Goal: Task Accomplishment & Management: Complete application form

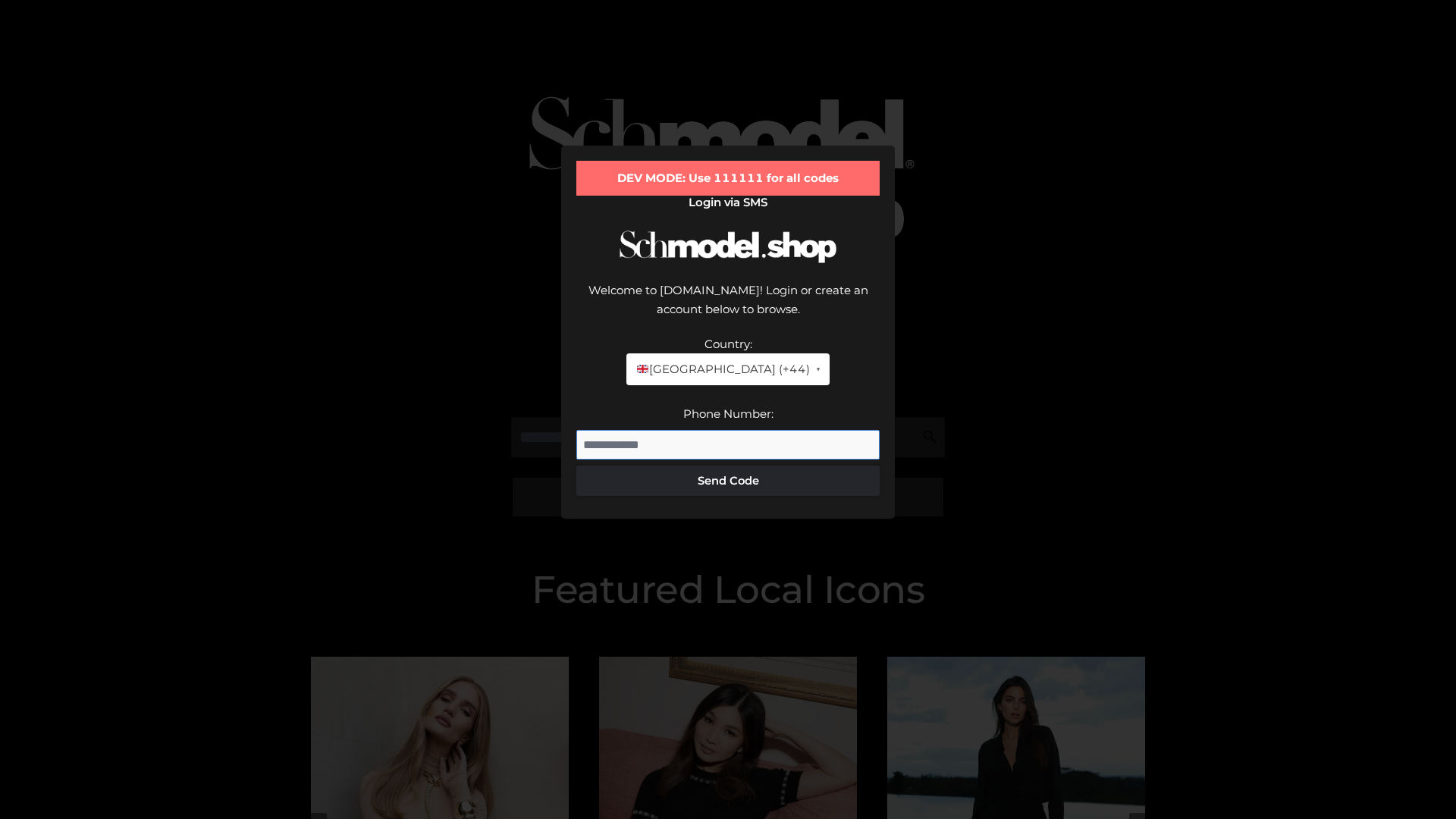
click at [728, 430] on input "Phone Number:" at bounding box center [728, 445] width 304 height 31
type input "**********"
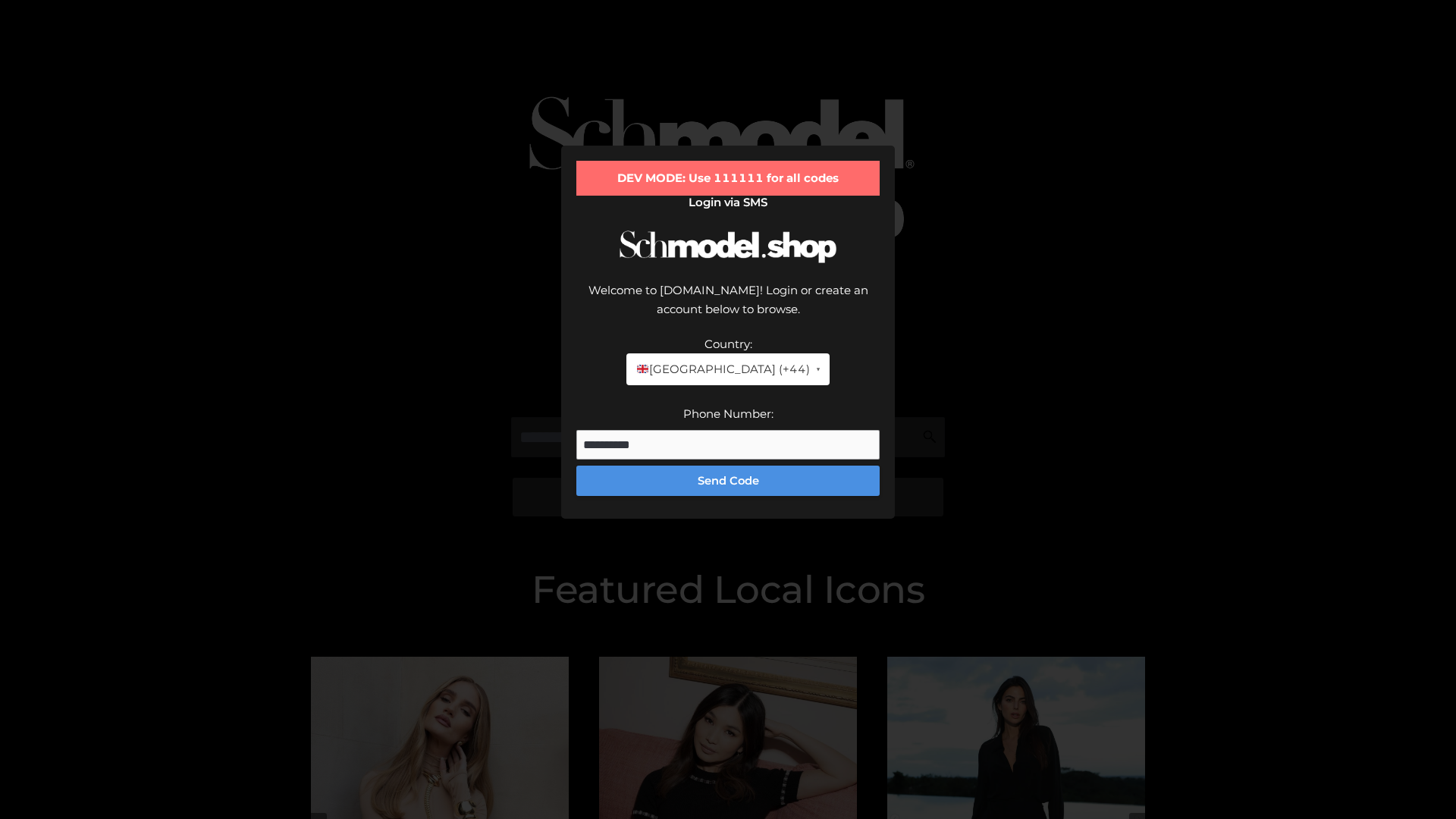
click at [728, 466] on button "Send Code" at bounding box center [728, 481] width 304 height 31
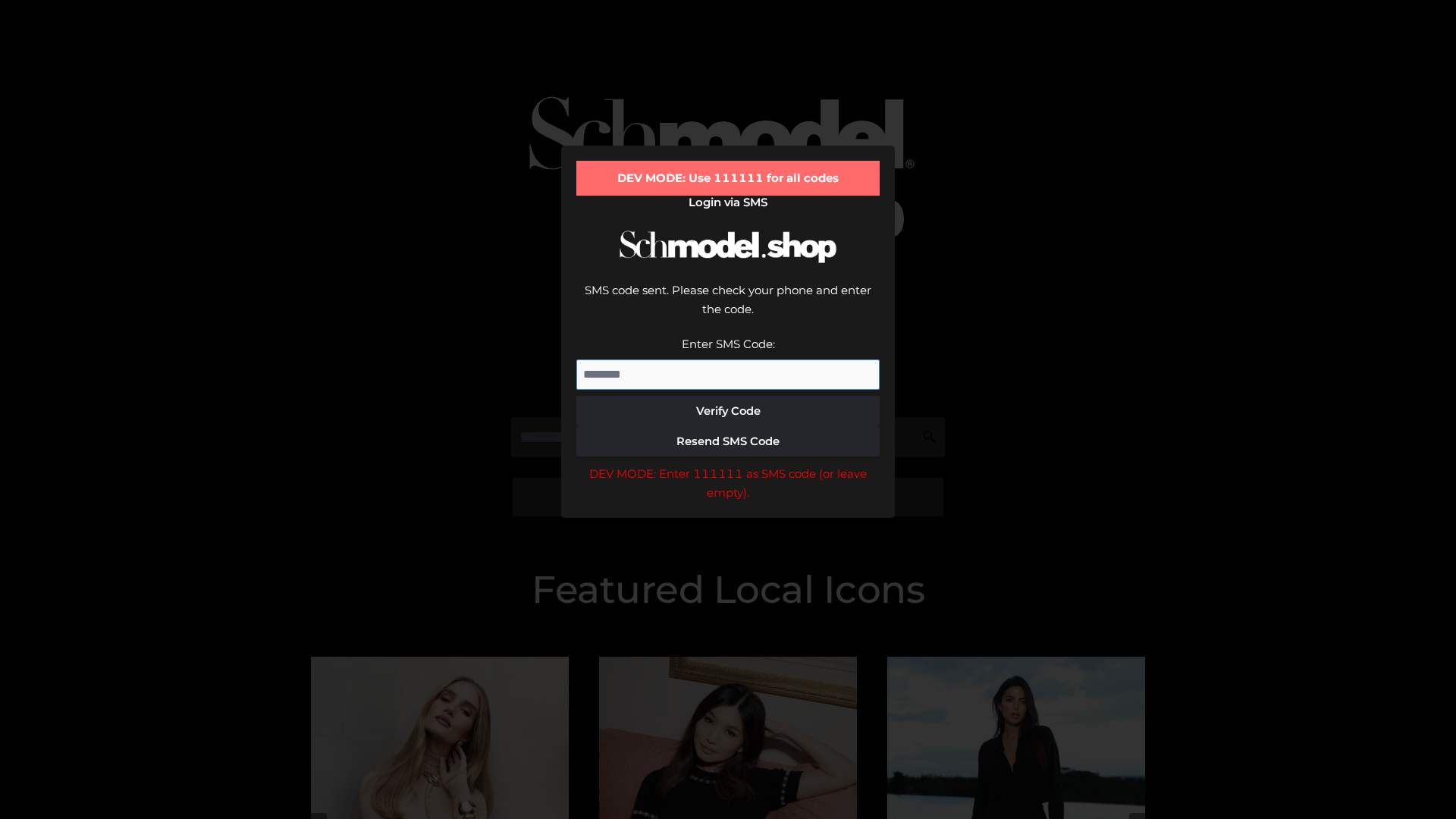
click at [728, 360] on input "Enter SMS Code:" at bounding box center [728, 375] width 304 height 31
type input "******"
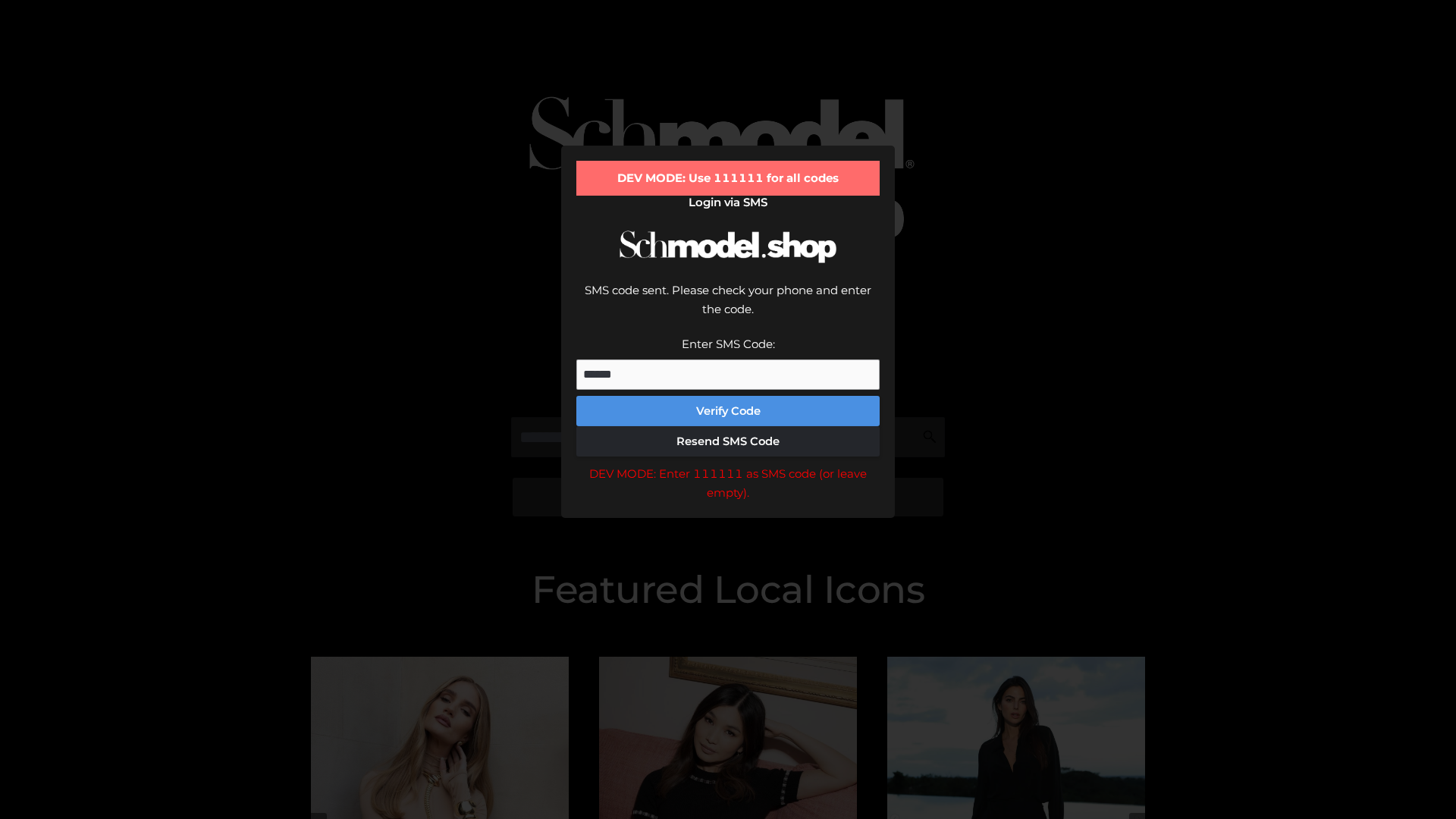
click at [728, 396] on button "Verify Code" at bounding box center [728, 411] width 304 height 31
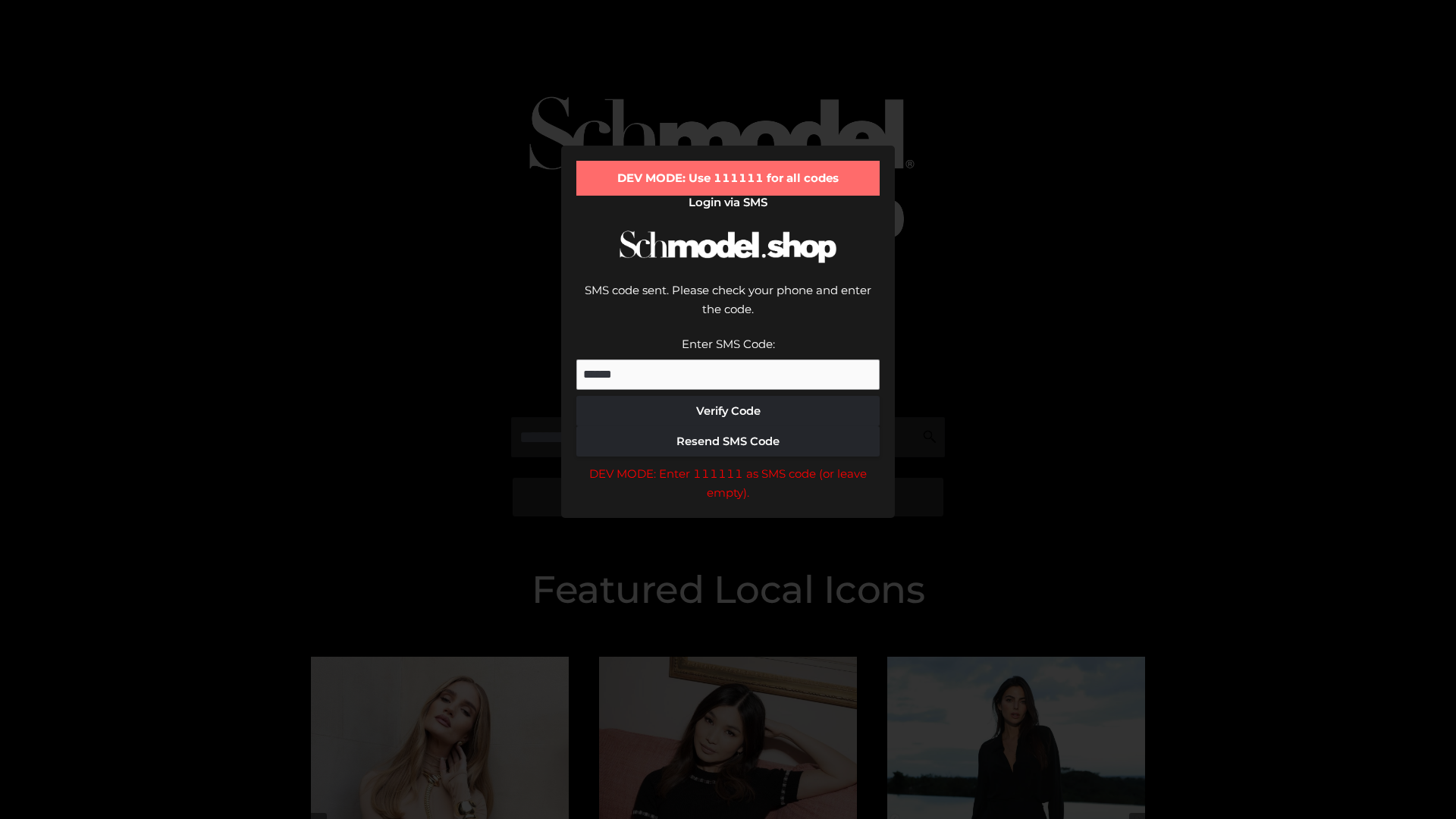
click at [728, 464] on div "DEV MODE: Enter 111111 as SMS code (or leave empty)." at bounding box center [728, 483] width 304 height 39
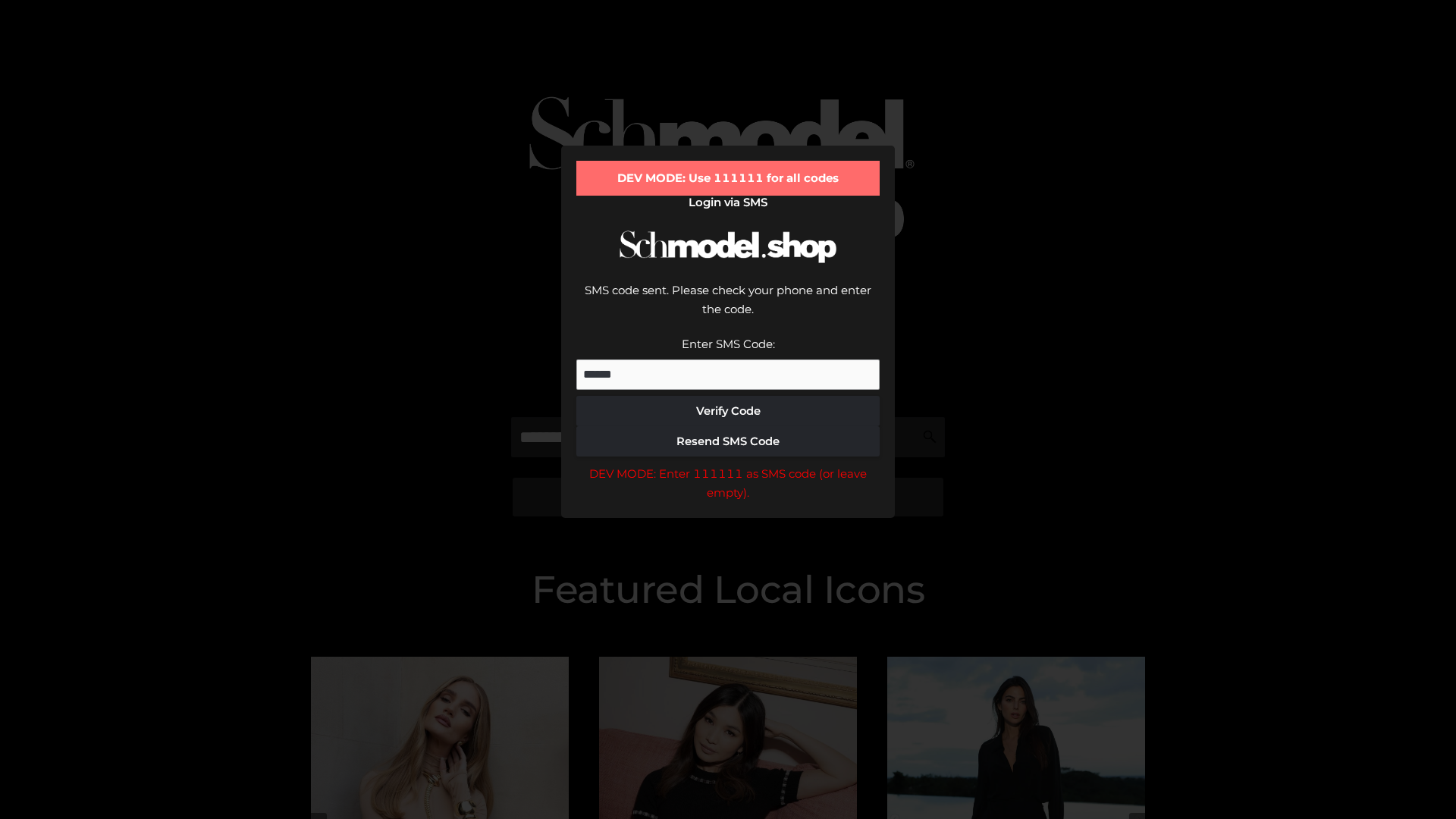
click at [728, 464] on div "DEV MODE: Enter 111111 as SMS code (or leave empty)." at bounding box center [728, 483] width 304 height 39
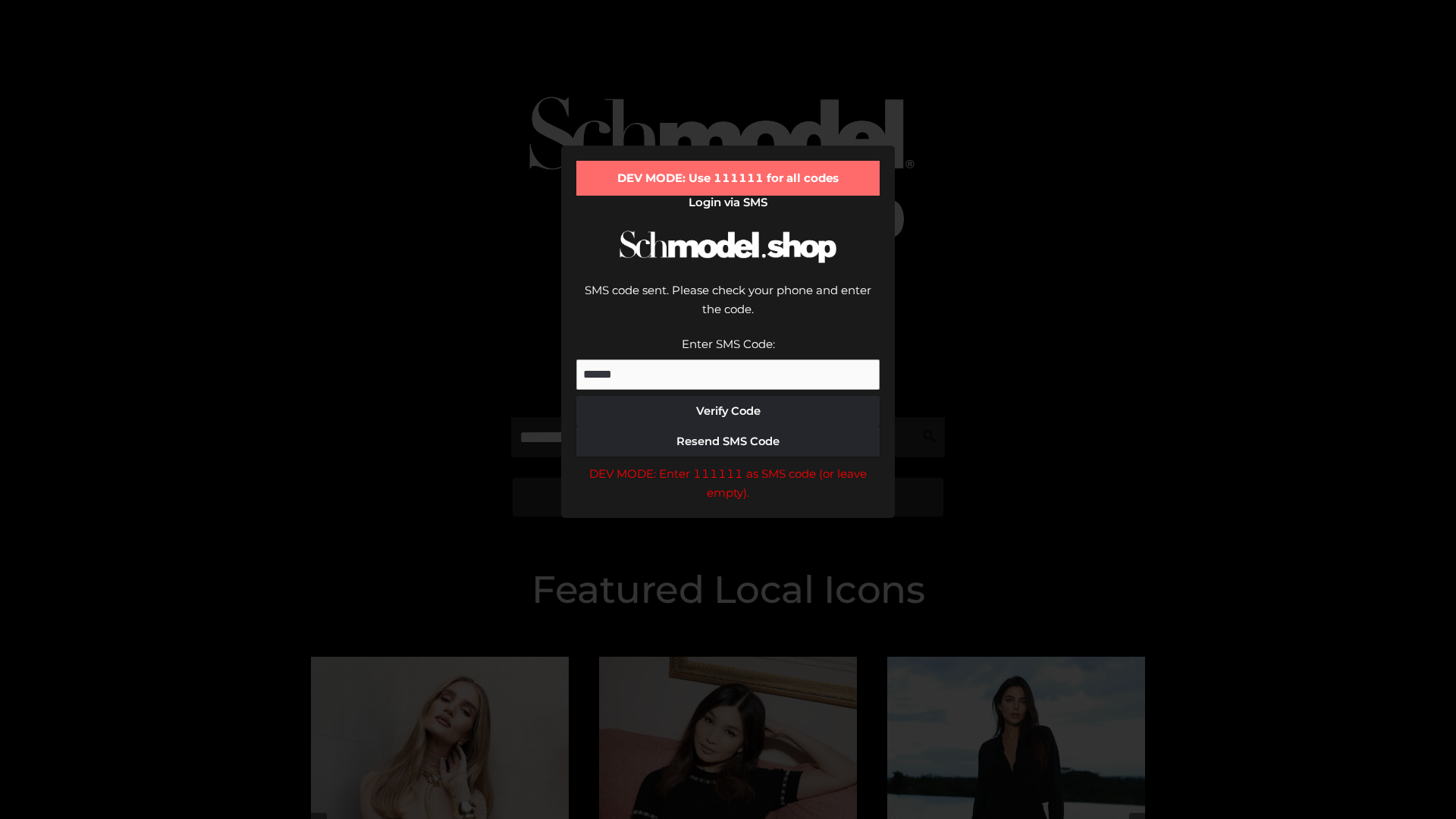
click at [728, 464] on div "DEV MODE: Enter 111111 as SMS code (or leave empty)." at bounding box center [728, 483] width 304 height 39
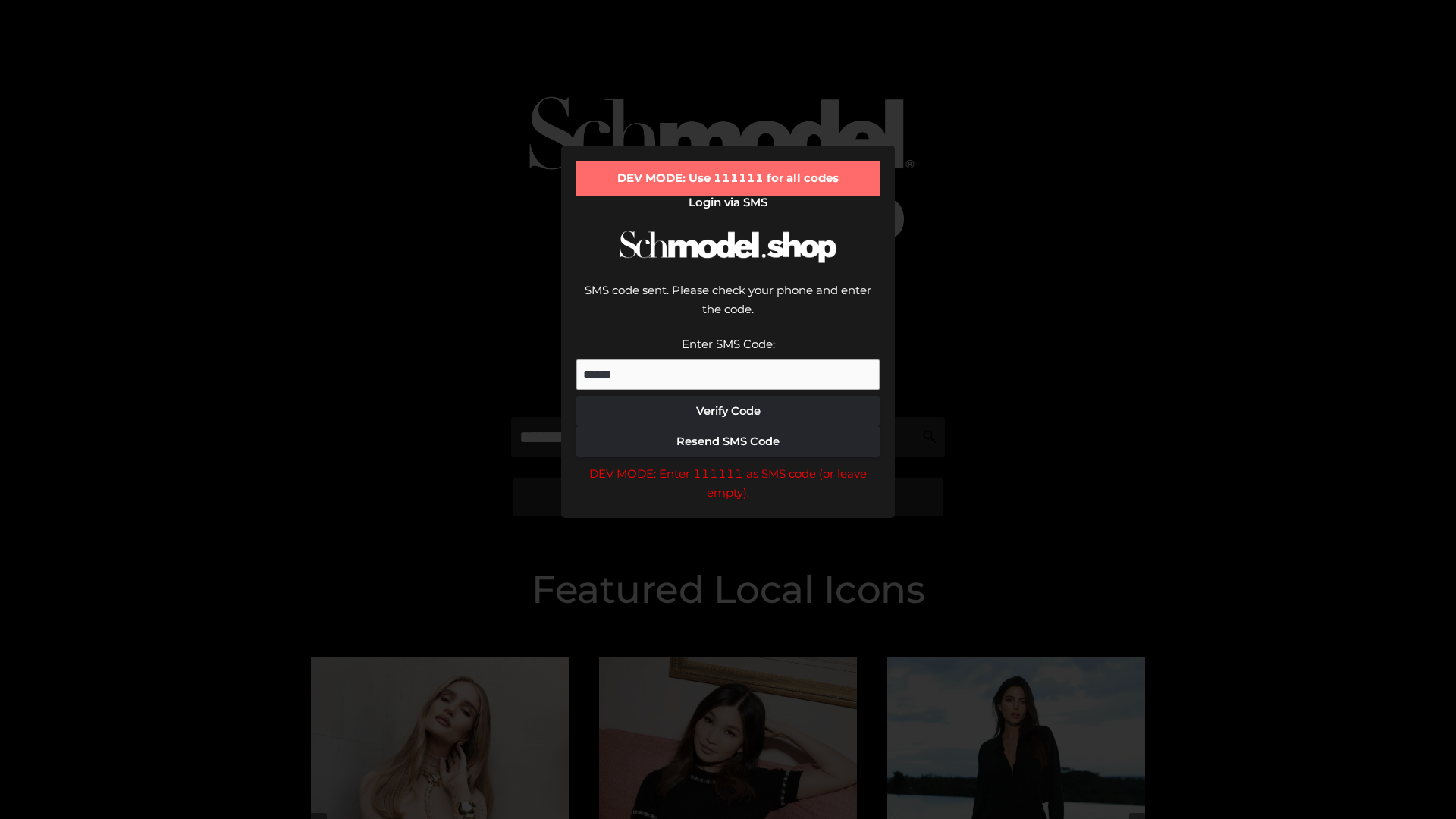
click at [728, 464] on div "DEV MODE: Enter 111111 as SMS code (or leave empty)." at bounding box center [728, 483] width 304 height 39
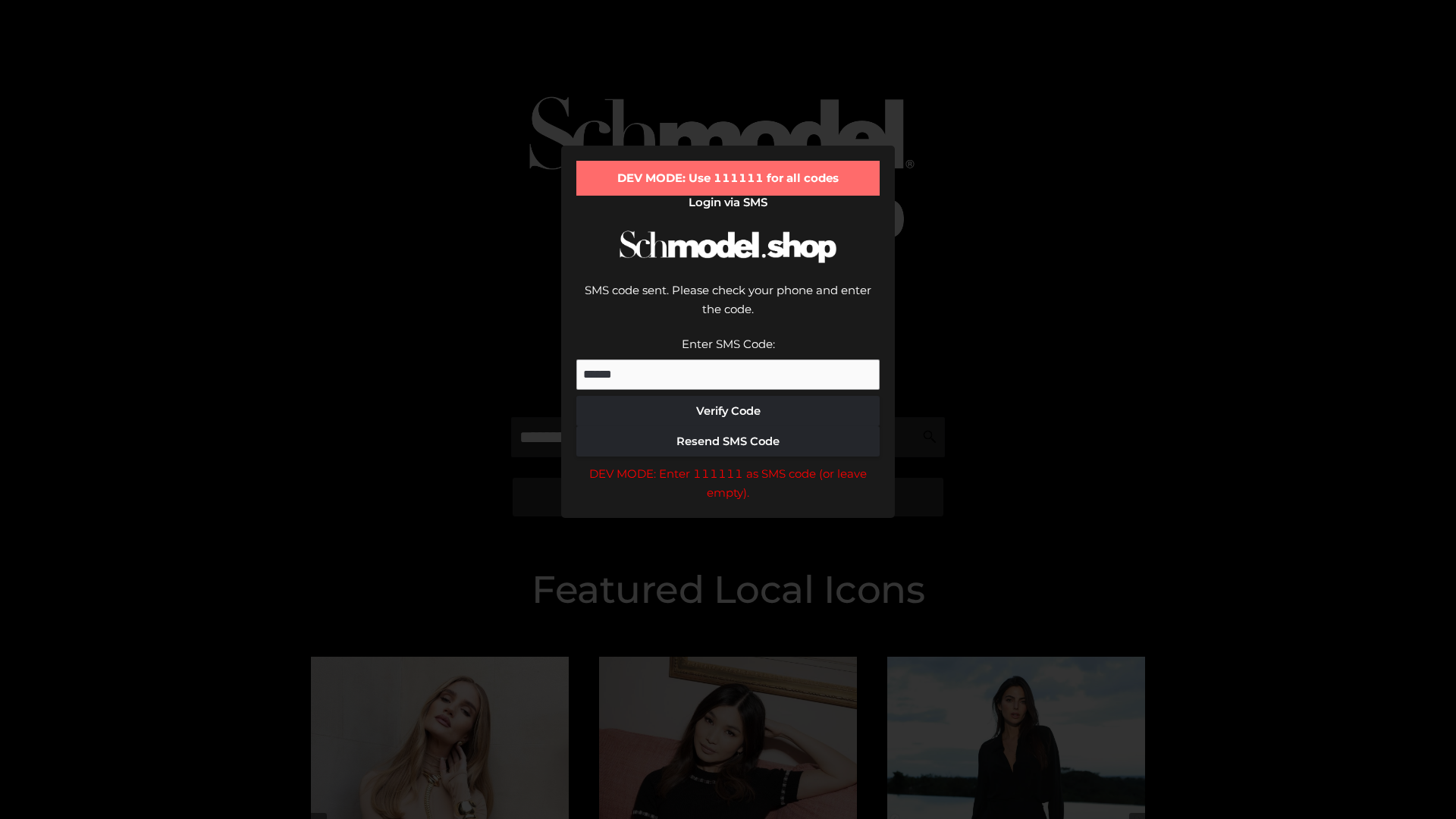
click at [728, 464] on div "DEV MODE: Enter 111111 as SMS code (or leave empty)." at bounding box center [728, 483] width 304 height 39
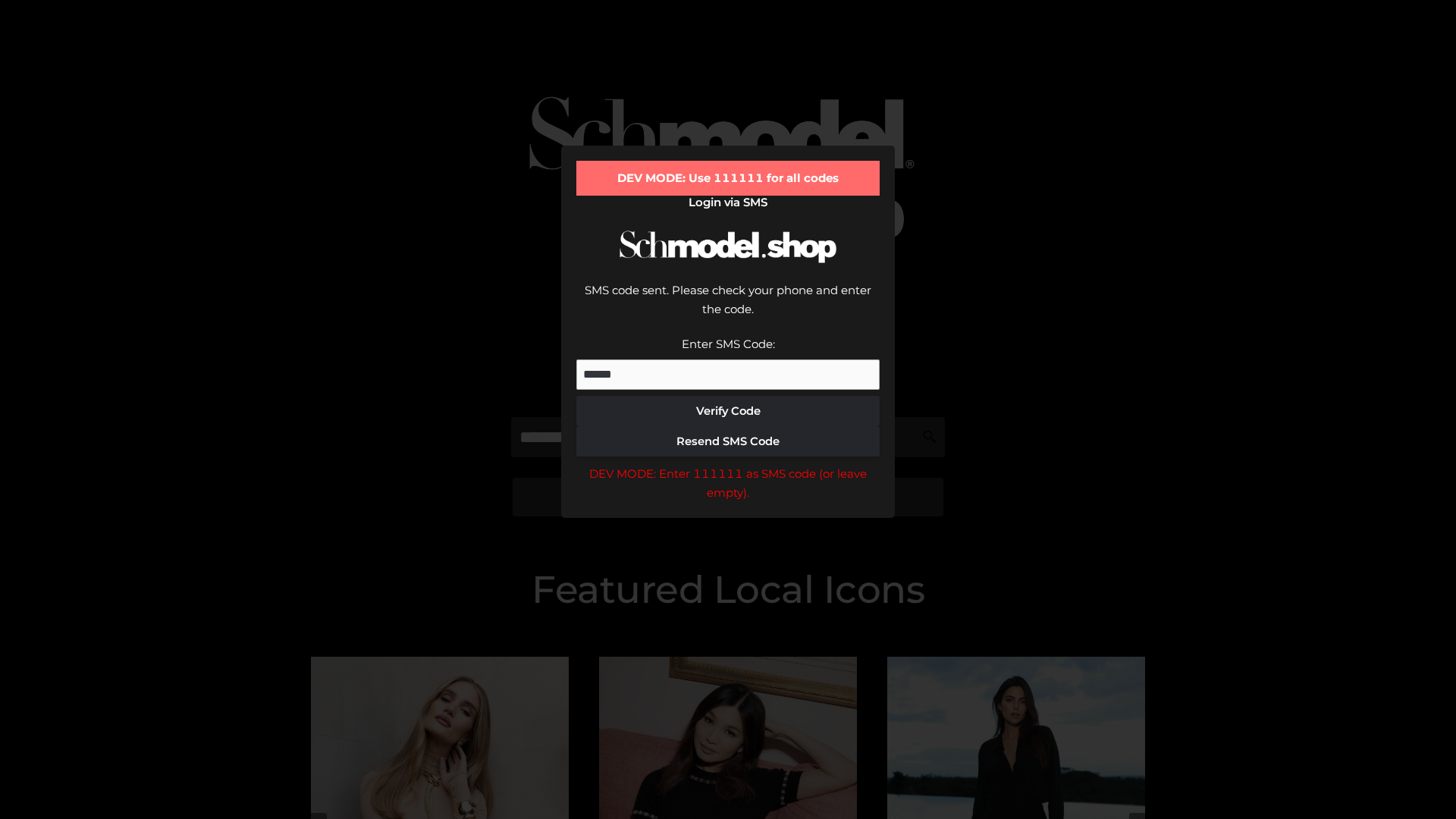
click at [728, 464] on div "DEV MODE: Enter 111111 as SMS code (or leave empty)." at bounding box center [728, 483] width 304 height 39
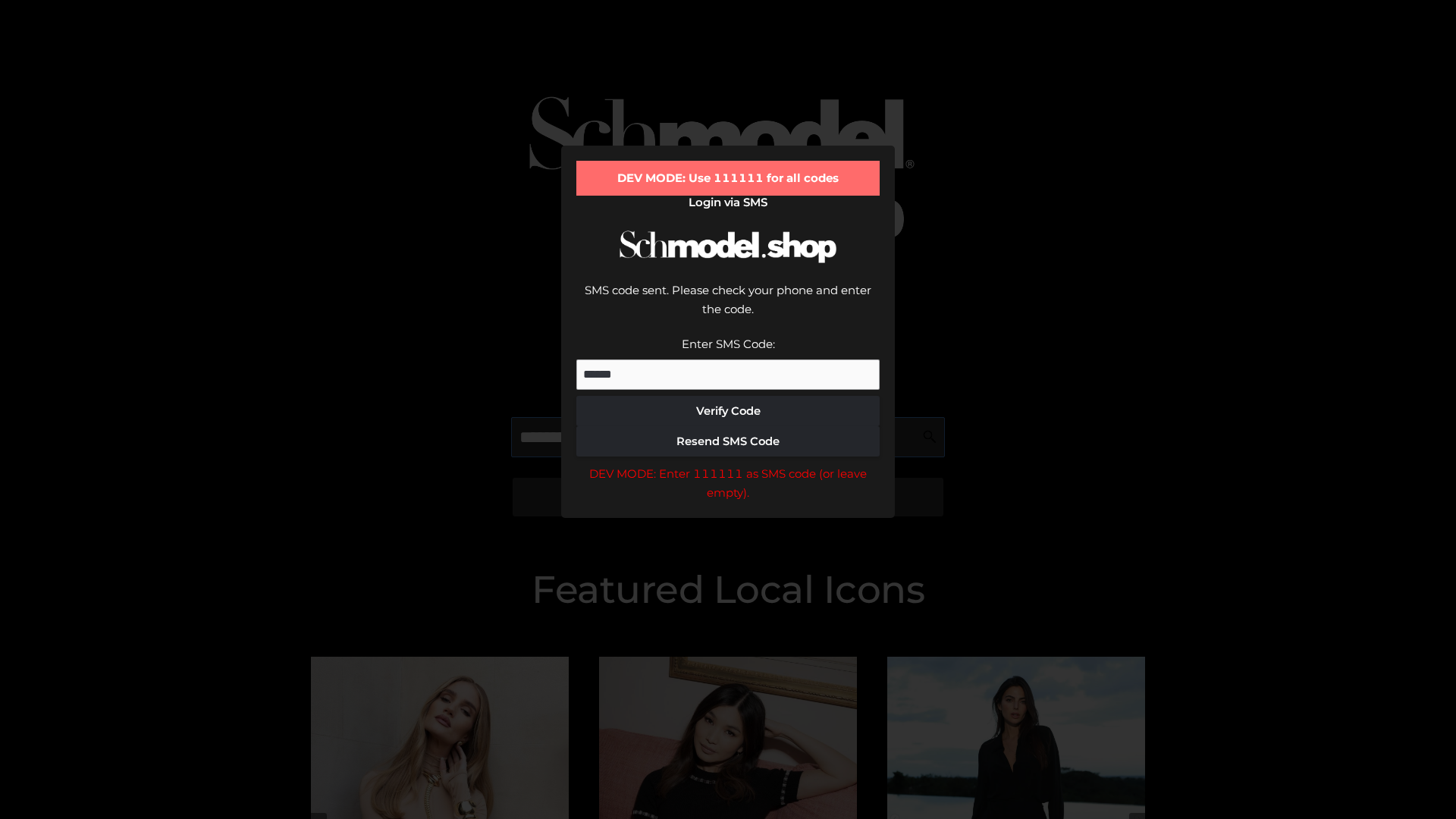
scroll to position [0, 78]
click at [728, 464] on div "DEV MODE: Enter 111111 as SMS code (or leave empty)." at bounding box center [728, 483] width 304 height 39
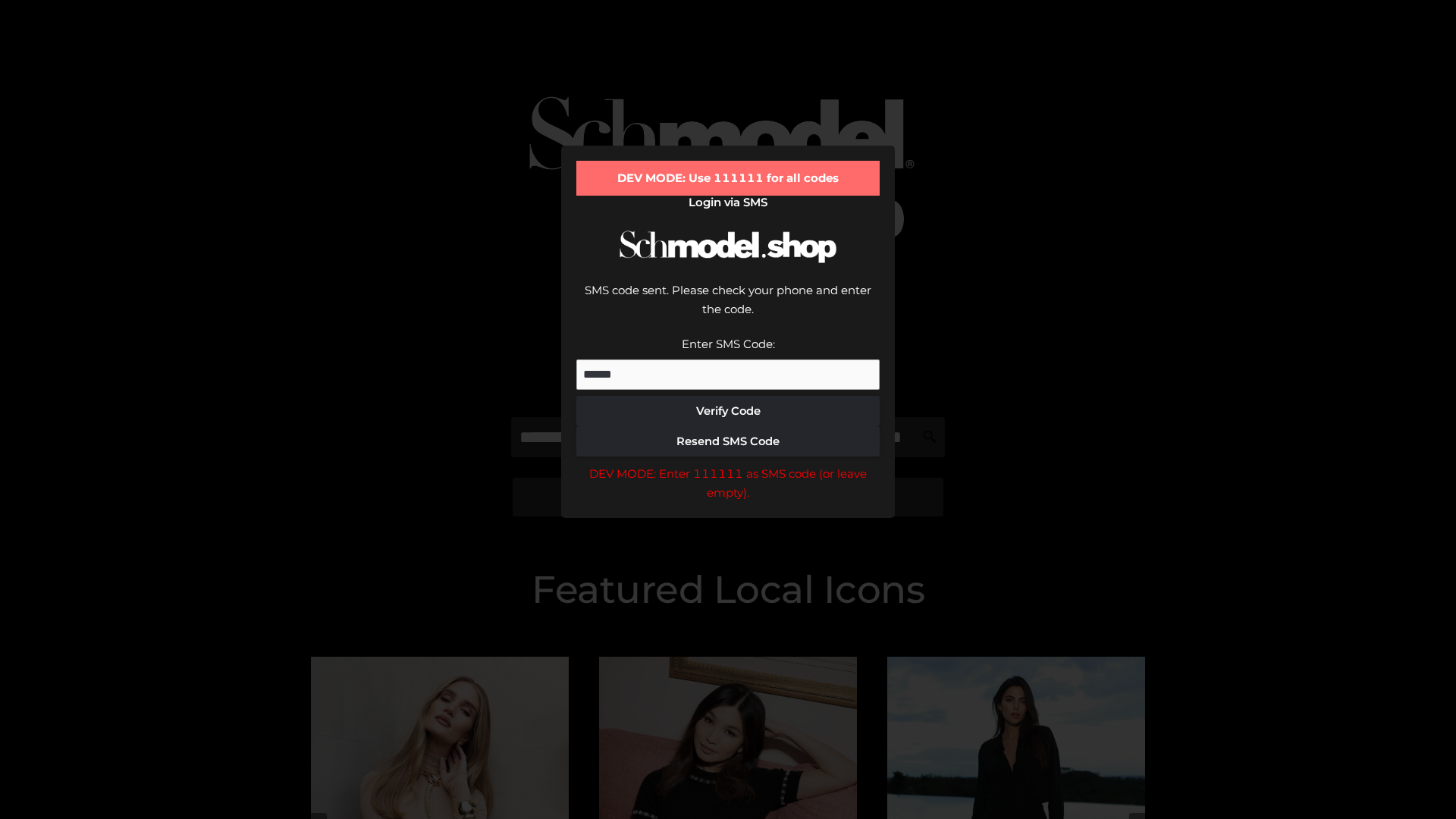
click at [728, 464] on div "DEV MODE: Enter 111111 as SMS code (or leave empty)." at bounding box center [728, 483] width 304 height 39
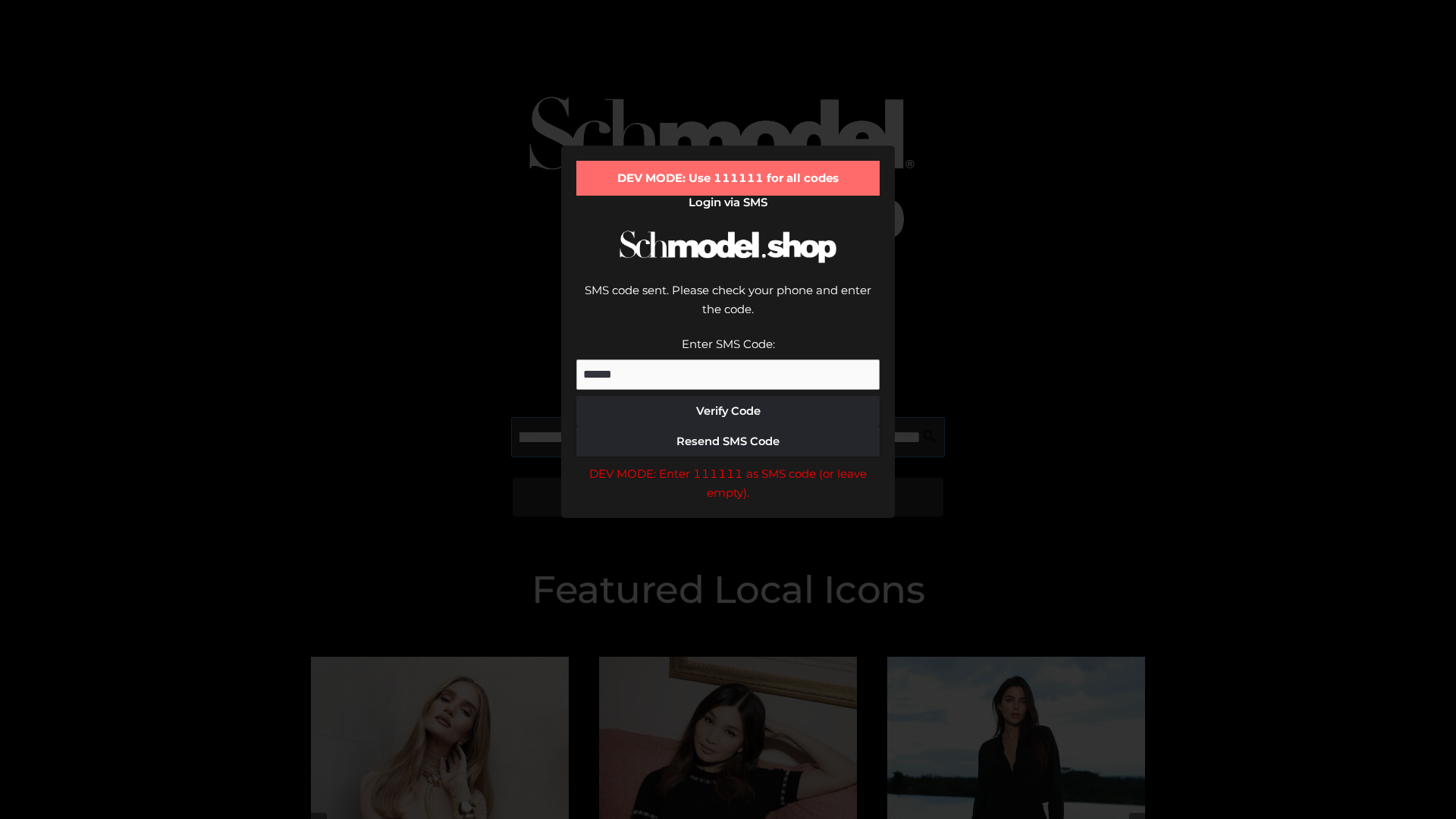
scroll to position [0, 165]
click at [728, 464] on div "DEV MODE: Enter 111111 as SMS code (or leave empty)." at bounding box center [728, 483] width 304 height 39
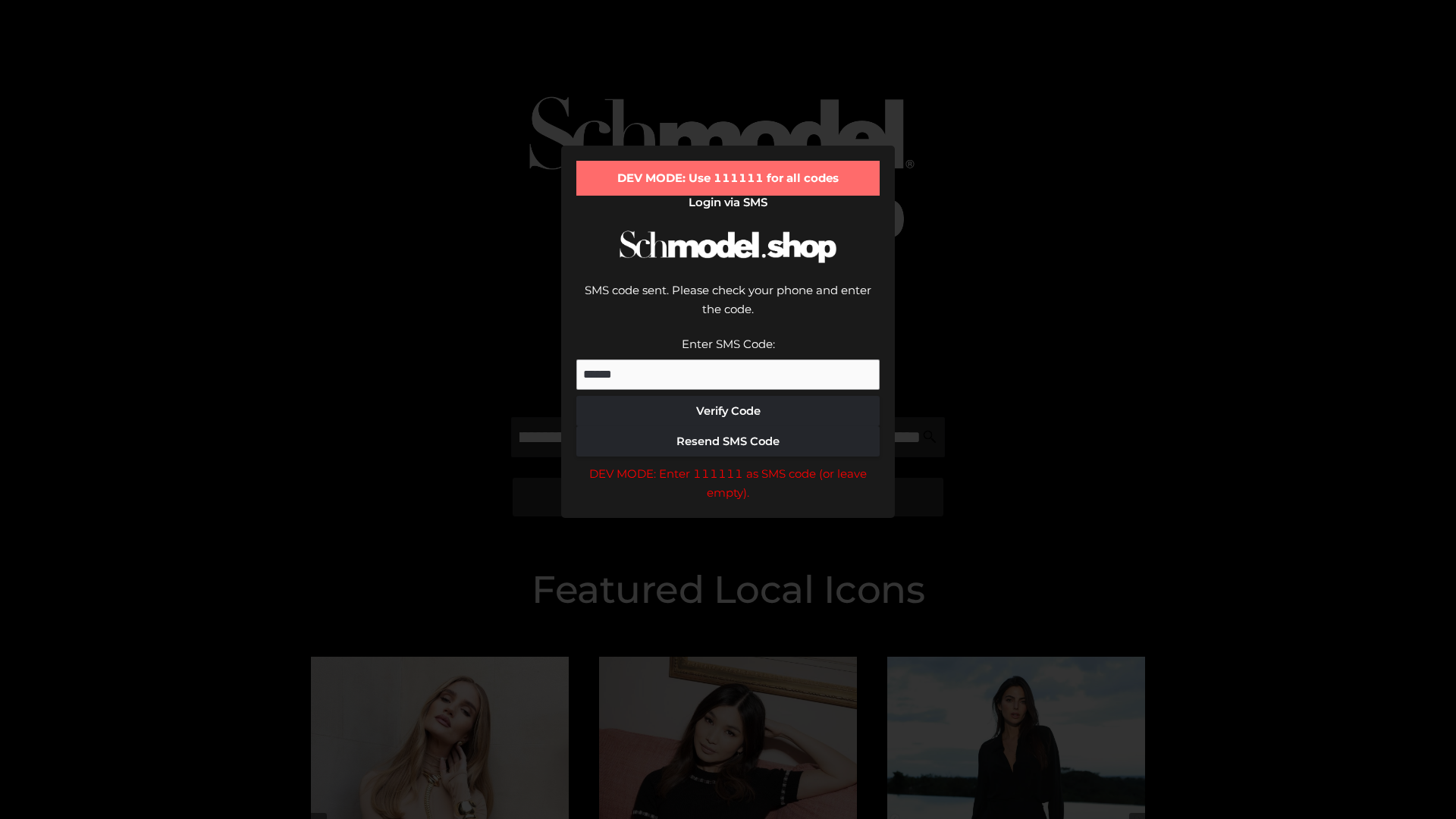
click at [728, 464] on div "DEV MODE: Enter 111111 as SMS code (or leave empty)." at bounding box center [728, 483] width 304 height 39
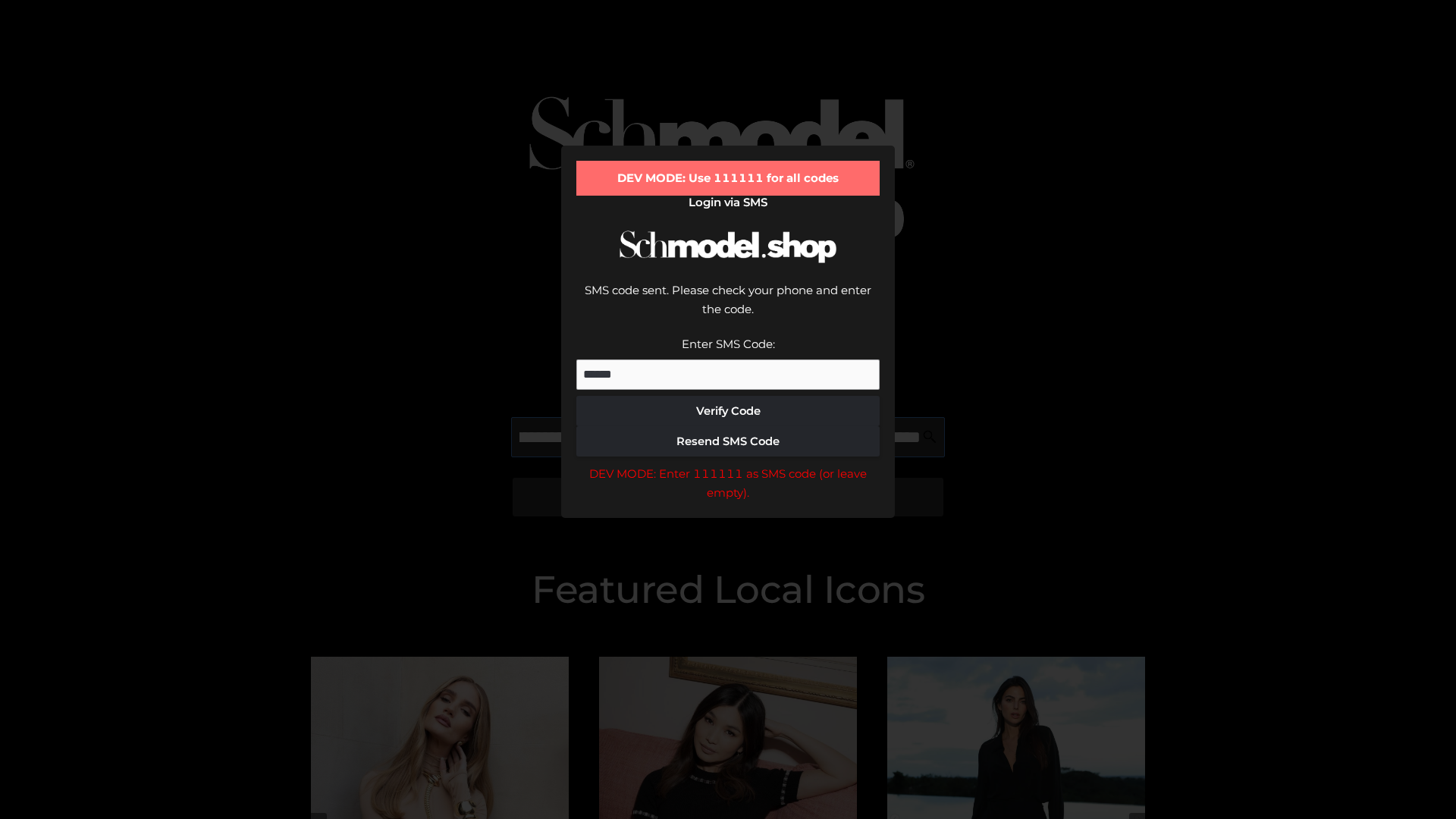
scroll to position [0, 257]
click at [728, 464] on div "DEV MODE: Enter 111111 as SMS code (or leave empty)." at bounding box center [728, 483] width 304 height 39
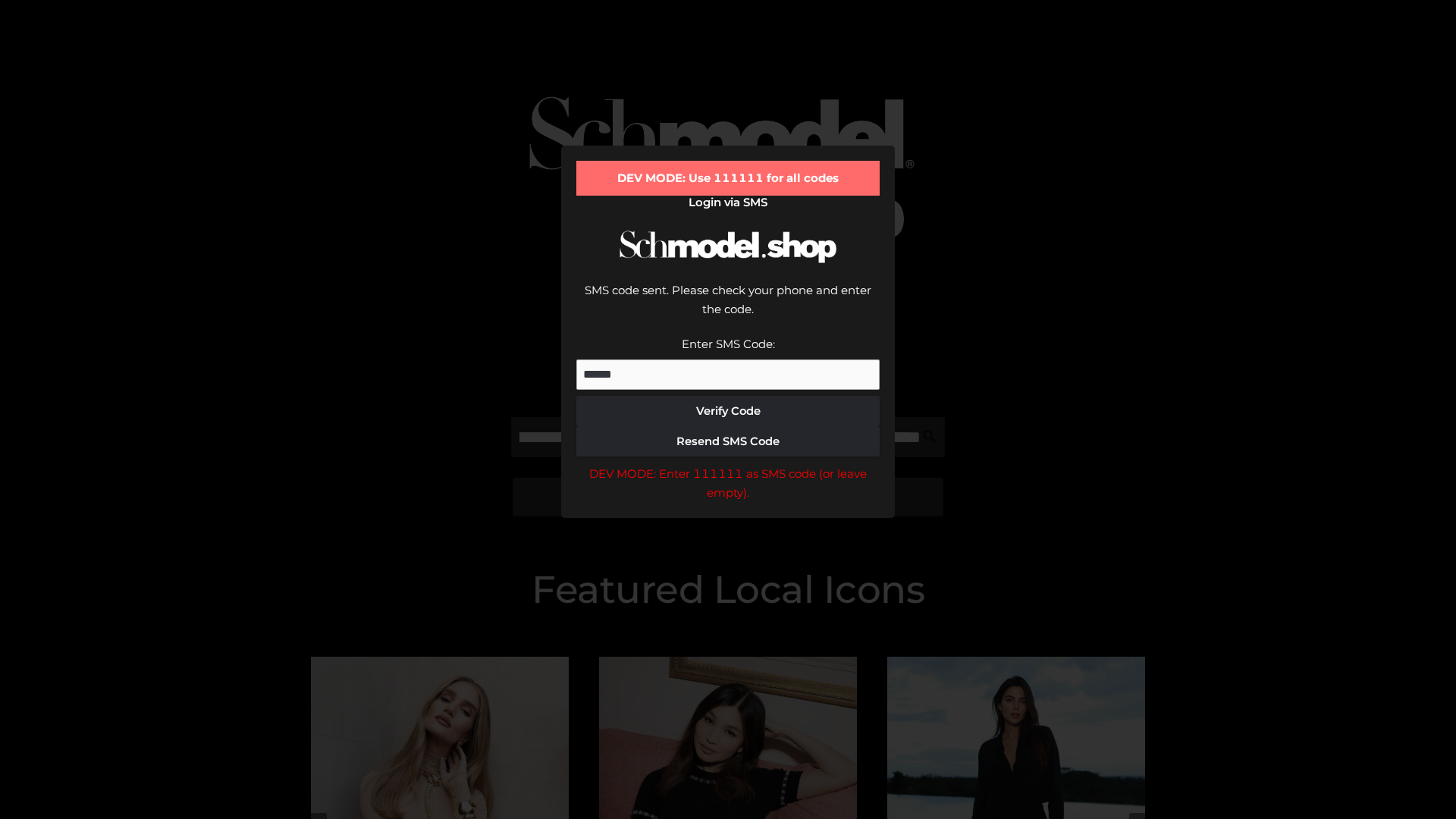
click at [728, 464] on div "DEV MODE: Enter 111111 as SMS code (or leave empty)." at bounding box center [728, 483] width 304 height 39
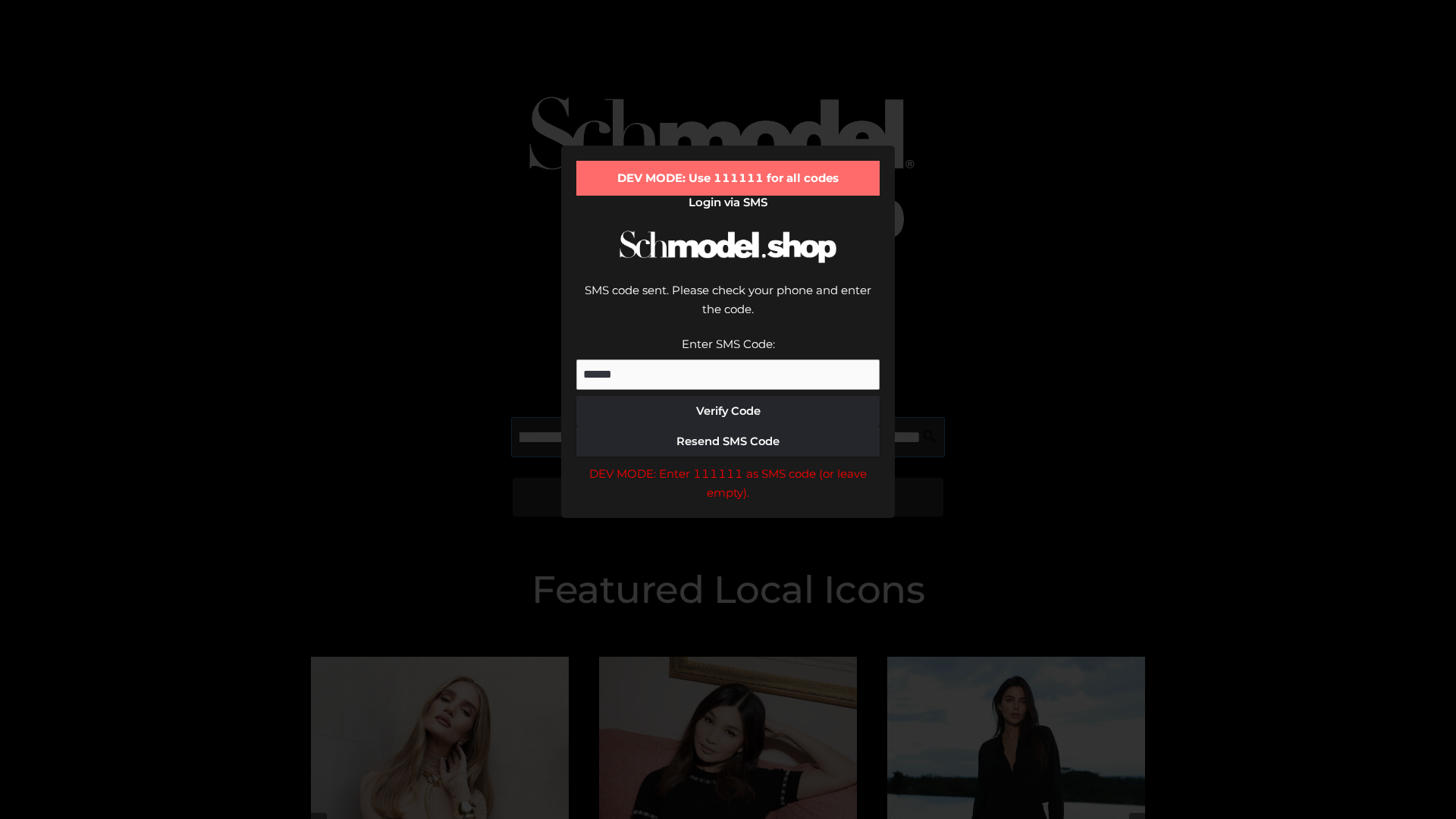
scroll to position [0, 352]
click at [728, 464] on div "DEV MODE: Enter 111111 as SMS code (or leave empty)." at bounding box center [728, 483] width 304 height 39
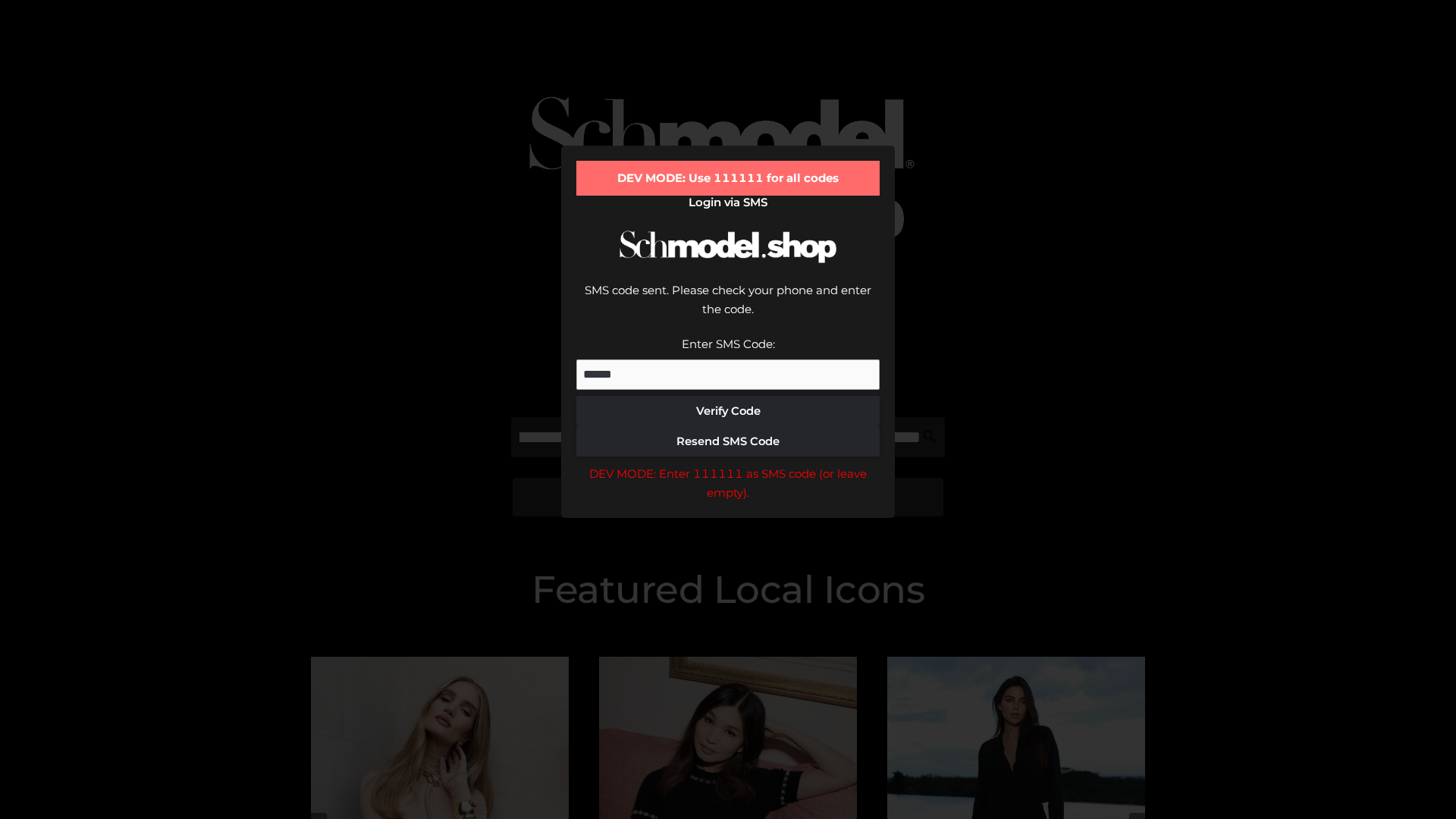
click at [728, 464] on div "DEV MODE: Enter 111111 as SMS code (or leave empty)." at bounding box center [728, 483] width 304 height 39
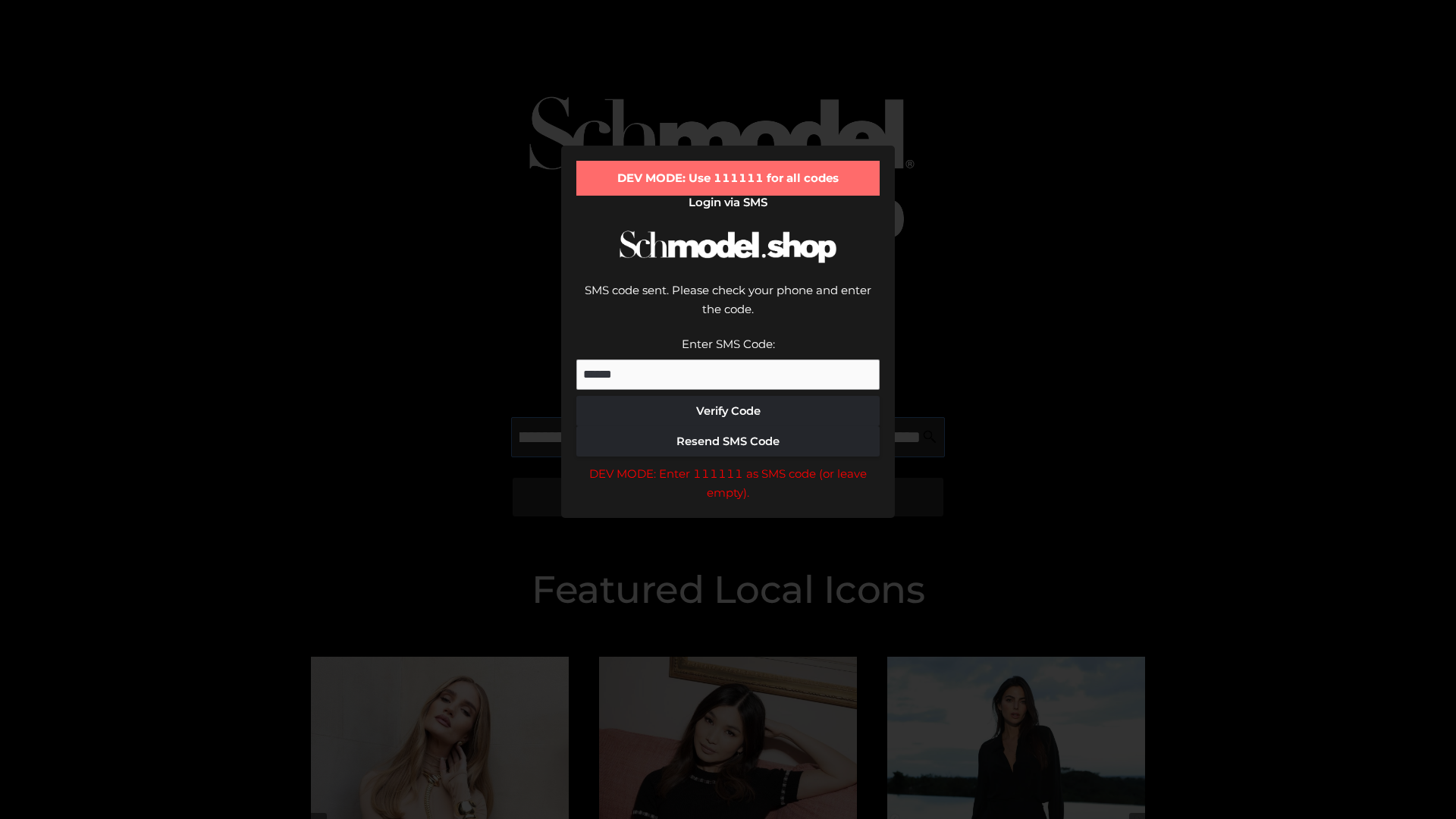
scroll to position [0, 440]
click at [728, 464] on div "DEV MODE: Enter 111111 as SMS code (or leave empty)." at bounding box center [728, 483] width 304 height 39
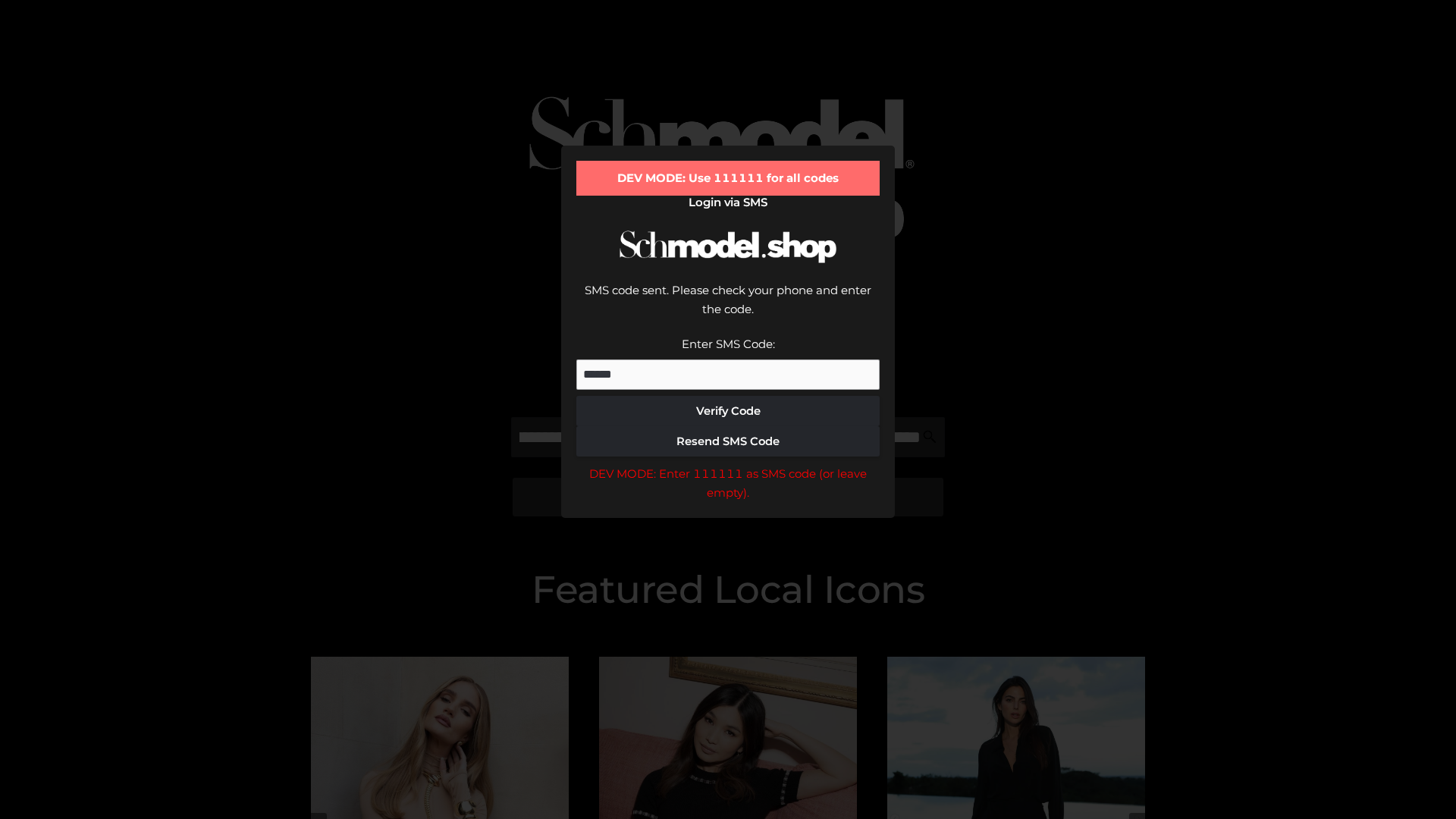
click at [728, 464] on div "DEV MODE: Enter 111111 as SMS code (or leave empty)." at bounding box center [728, 483] width 304 height 39
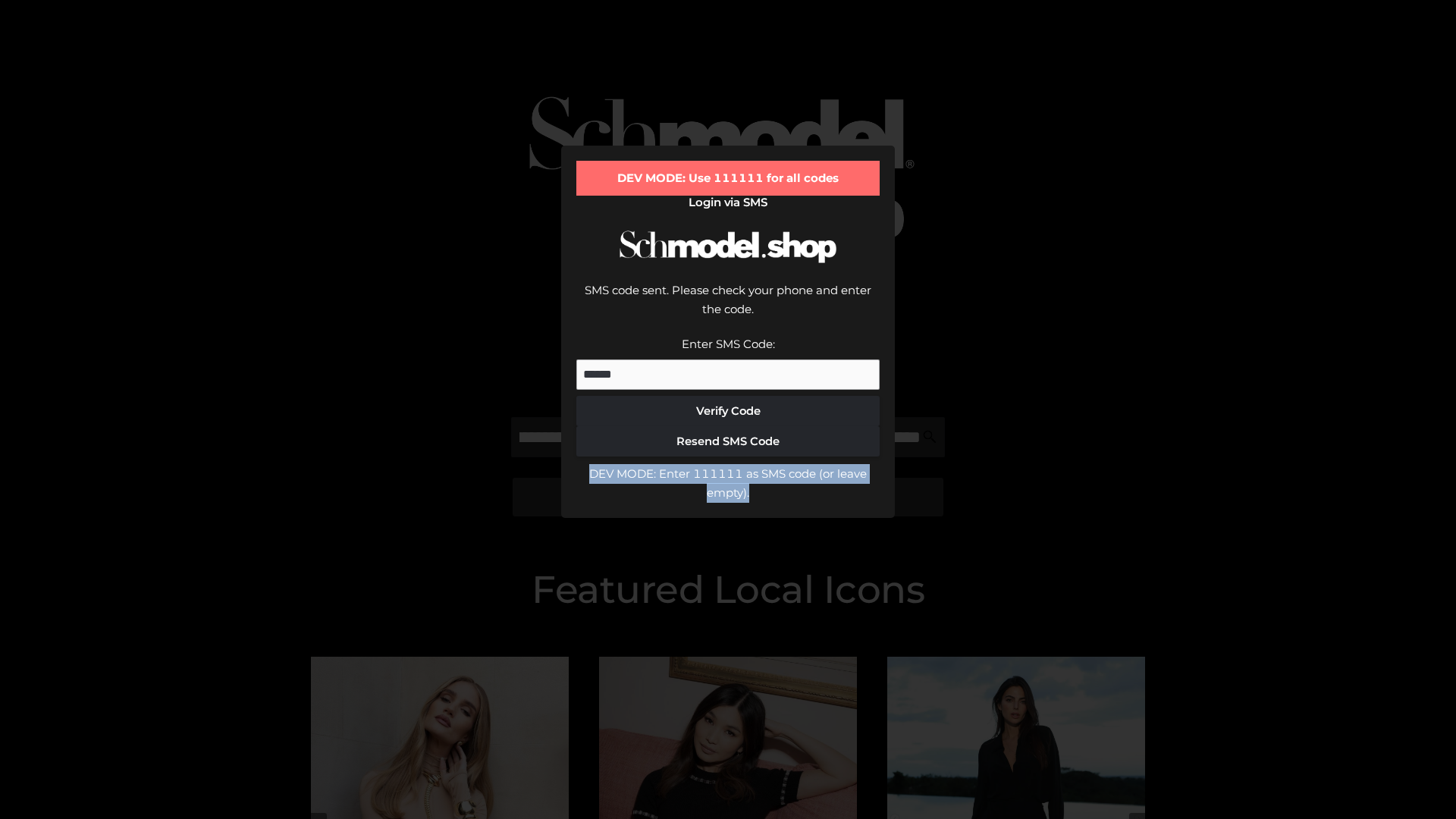
scroll to position [0, 0]
type input "**********"
